Goal: Task Accomplishment & Management: Manage account settings

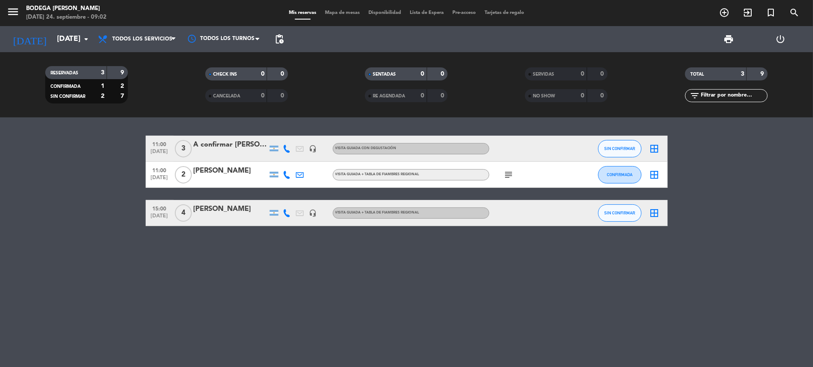
click at [250, 147] on div "A confirmar [PERSON_NAME]" at bounding box center [231, 144] width 74 height 11
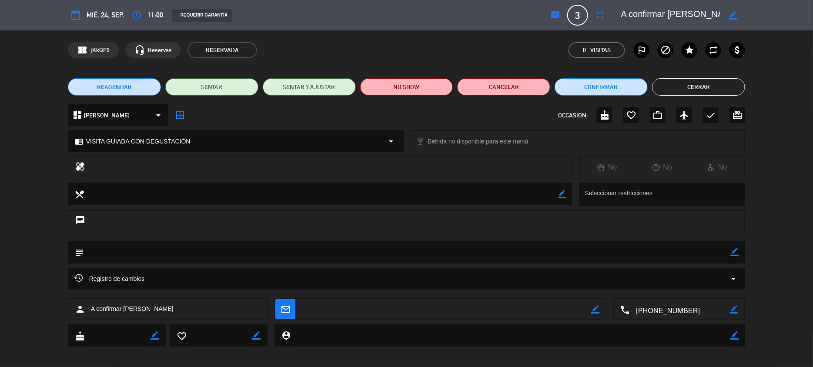
click at [676, 83] on button "Cerrar" at bounding box center [698, 86] width 93 height 17
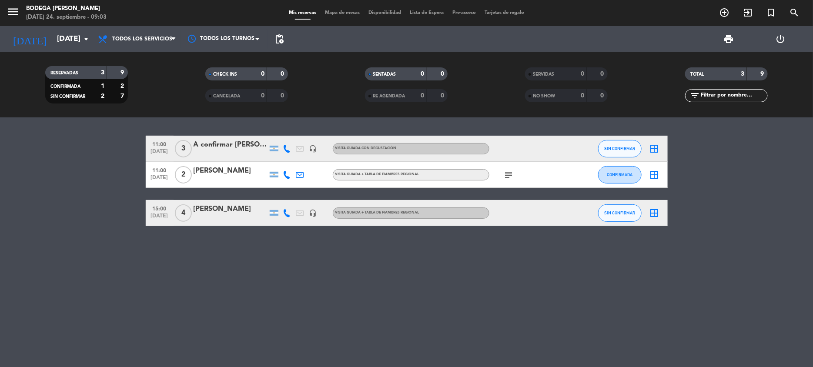
click at [239, 217] on div at bounding box center [231, 218] width 74 height 7
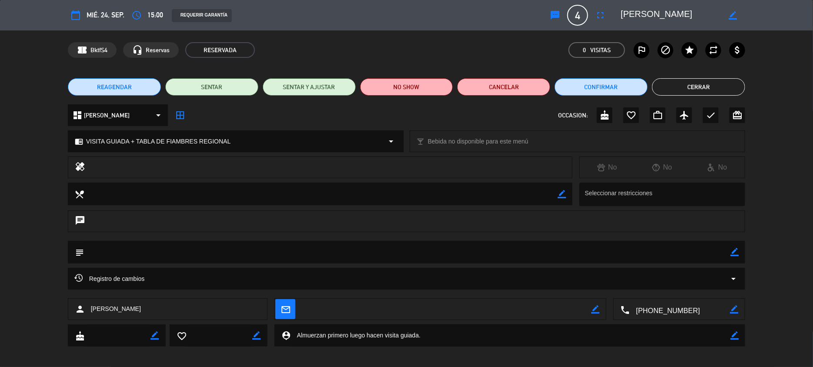
click at [201, 251] on textarea at bounding box center [407, 252] width 647 height 22
click at [735, 252] on icon "border_color" at bounding box center [734, 252] width 8 height 8
click at [516, 258] on textarea at bounding box center [407, 252] width 647 height 22
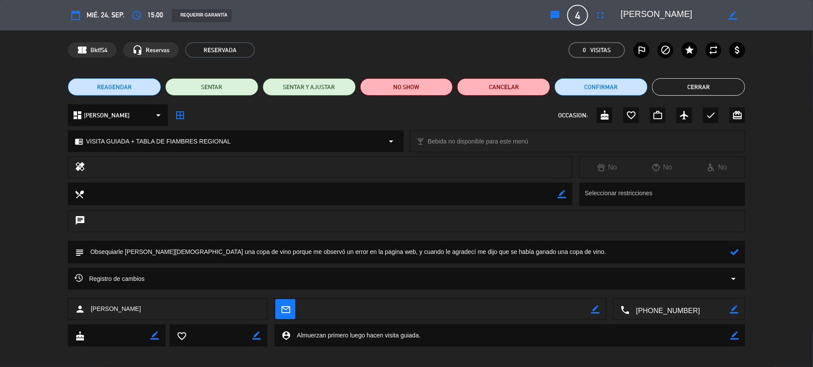
type textarea "Obsequiarle [PERSON_NAME][DEMOGRAPHIC_DATA] una copa de vino porque me observó …"
click at [735, 253] on icon at bounding box center [734, 252] width 8 height 8
click at [690, 84] on button "Cerrar" at bounding box center [698, 86] width 93 height 17
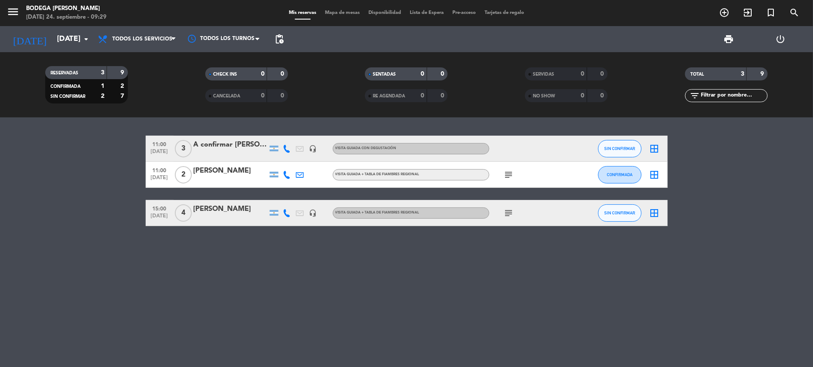
click at [472, 150] on div "VISITA GUIADA CON DEGUSTACIÓN" at bounding box center [411, 148] width 157 height 11
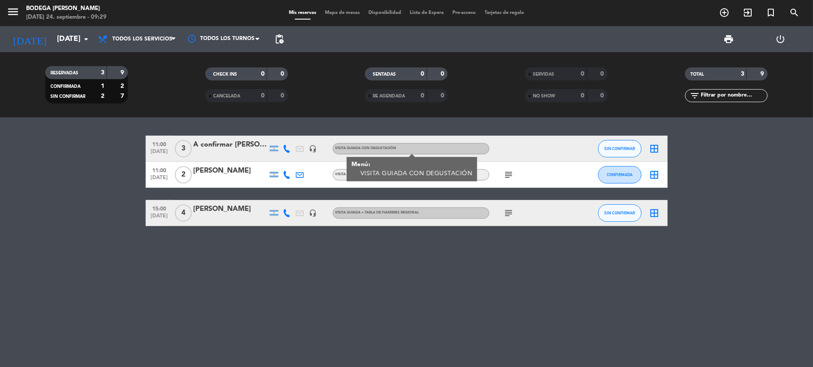
click at [472, 150] on div "VISITA GUIADA CON DEGUSTACIÓN" at bounding box center [411, 148] width 157 height 11
